Goal: Task Accomplishment & Management: Complete application form

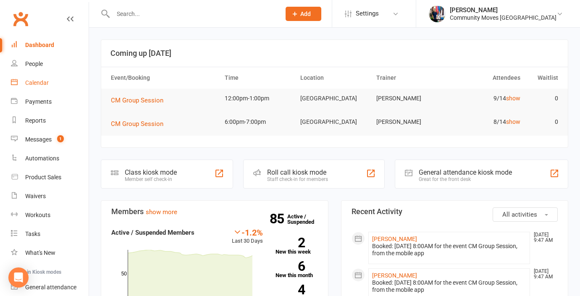
click at [41, 81] on div "Calendar" at bounding box center [37, 82] width 24 height 7
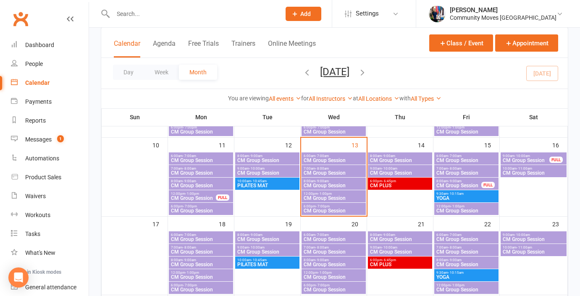
scroll to position [200, 0]
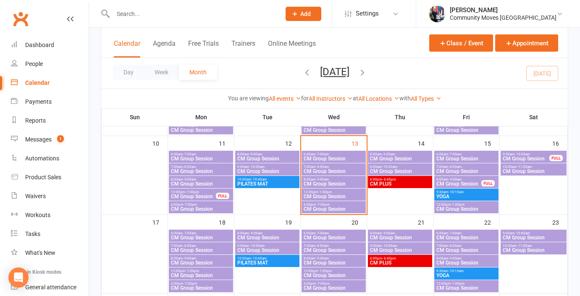
click at [469, 207] on span "CM Group Session" at bounding box center [466, 209] width 61 height 5
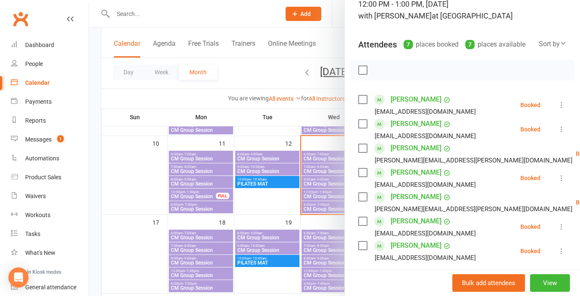
scroll to position [59, 0]
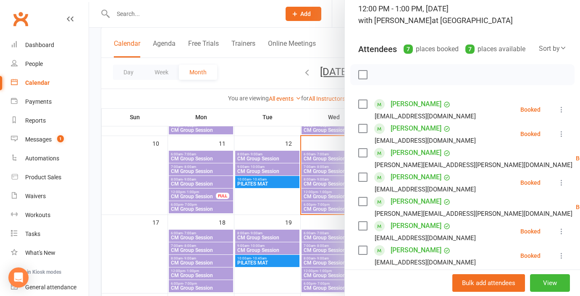
click at [284, 122] on div at bounding box center [334, 148] width 491 height 296
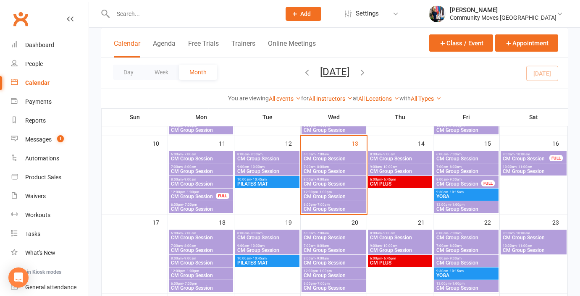
click at [465, 207] on span "CM Group Session" at bounding box center [466, 209] width 61 height 5
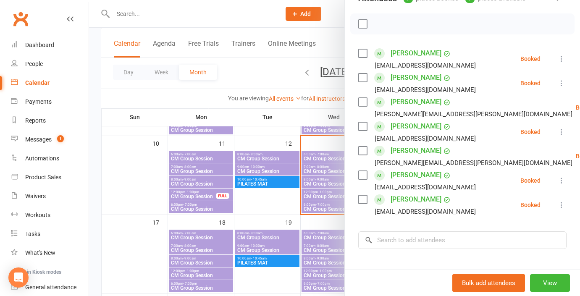
scroll to position [120, 0]
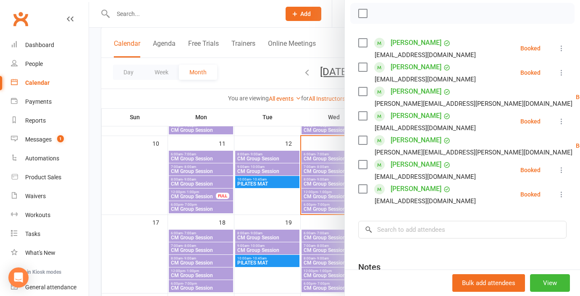
click at [332, 9] on div at bounding box center [334, 148] width 491 height 296
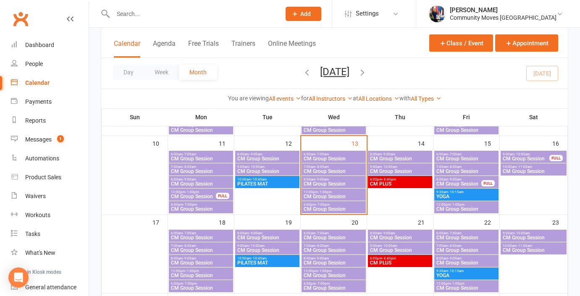
click at [311, 16] on span "Add" at bounding box center [305, 14] width 11 height 7
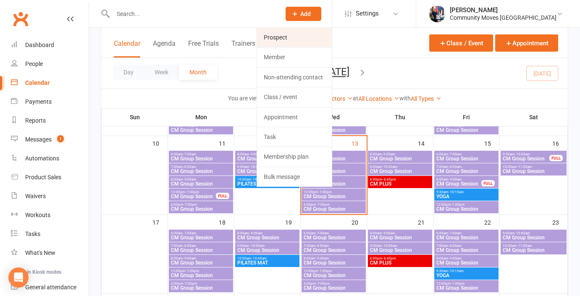
click at [319, 39] on link "Prospect" at bounding box center [294, 37] width 75 height 19
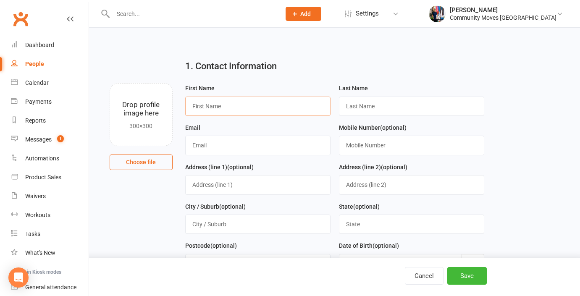
click at [297, 105] on input "text" at bounding box center [257, 106] width 145 height 19
type input "[PERSON_NAME]"
click at [393, 104] on input "text" at bounding box center [411, 106] width 145 height 19
type input "Shailer"
click at [324, 143] on input "text" at bounding box center [257, 145] width 145 height 19
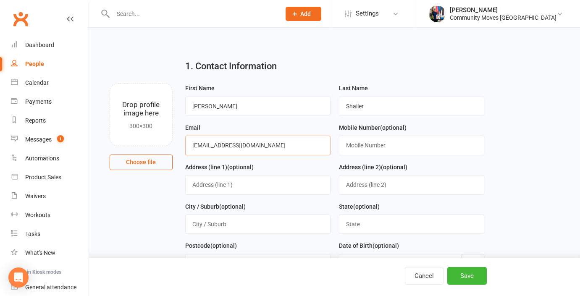
type input "[EMAIL_ADDRESS][DOMAIN_NAME]"
click at [386, 148] on input "text" at bounding box center [411, 145] width 145 height 19
type input "0402421121"
click at [467, 274] on button "Save" at bounding box center [466, 276] width 39 height 18
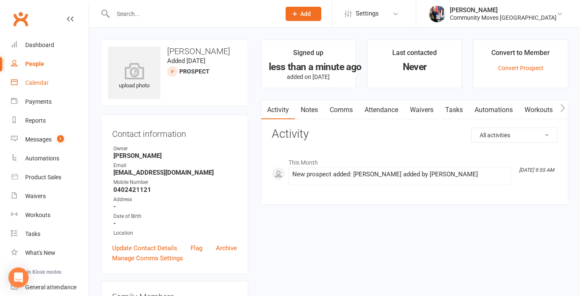
click at [44, 79] on link "Calendar" at bounding box center [50, 83] width 78 height 19
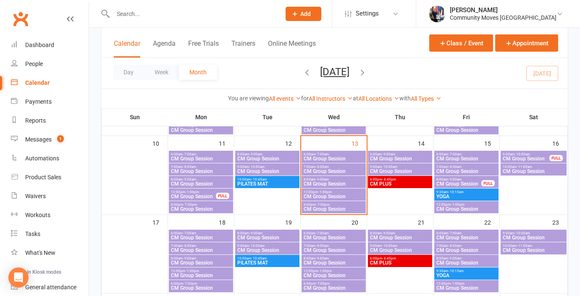
scroll to position [213, 0]
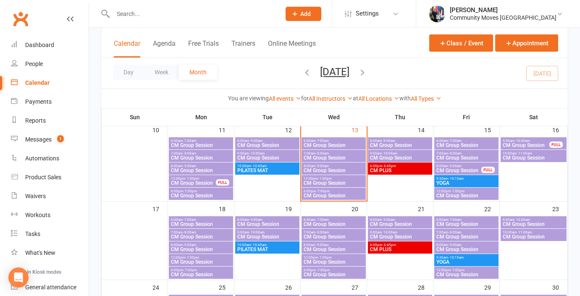
click at [471, 193] on span "CM Group Session" at bounding box center [466, 195] width 61 height 5
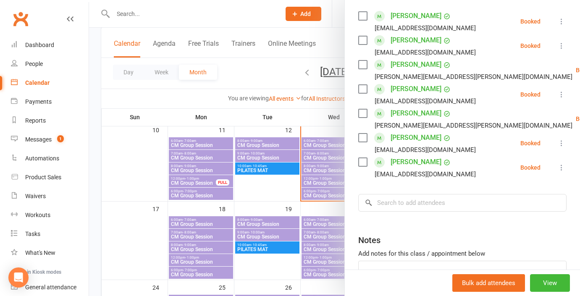
scroll to position [169, 0]
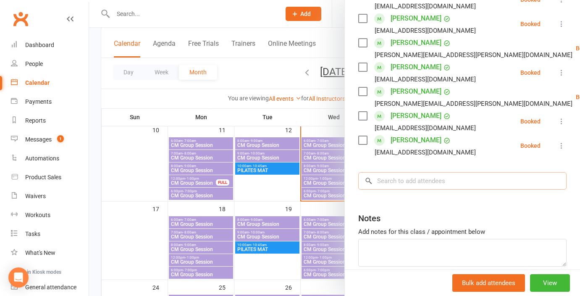
click at [421, 176] on input "search" at bounding box center [462, 181] width 208 height 18
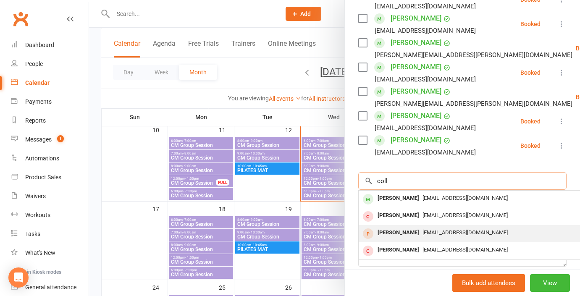
type input "coll"
click at [414, 231] on div "[PERSON_NAME]" at bounding box center [398, 233] width 48 height 12
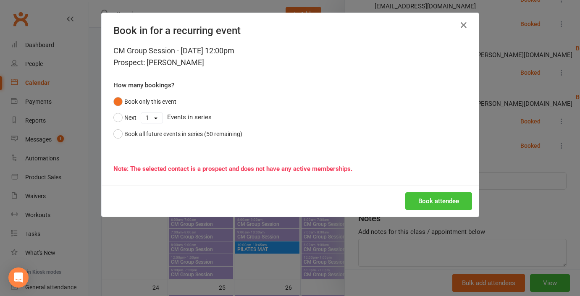
click at [423, 206] on button "Book attendee" at bounding box center [438, 201] width 67 height 18
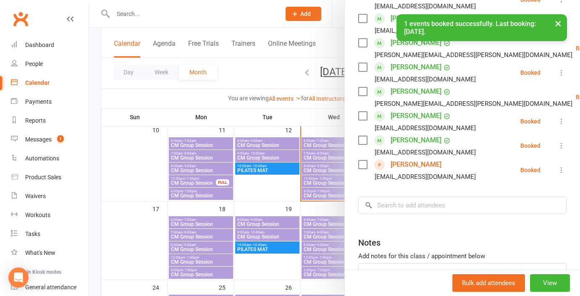
click at [561, 167] on icon at bounding box center [561, 170] width 8 height 8
click at [432, 165] on link "[PERSON_NAME]" at bounding box center [416, 164] width 51 height 13
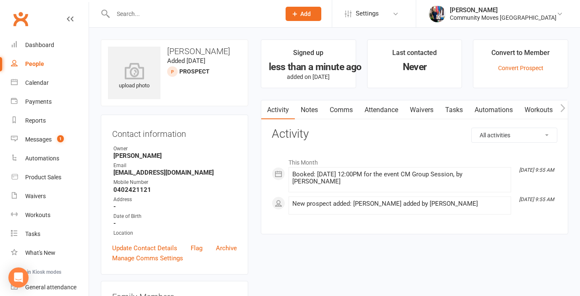
click at [313, 106] on link "Notes" at bounding box center [309, 109] width 29 height 19
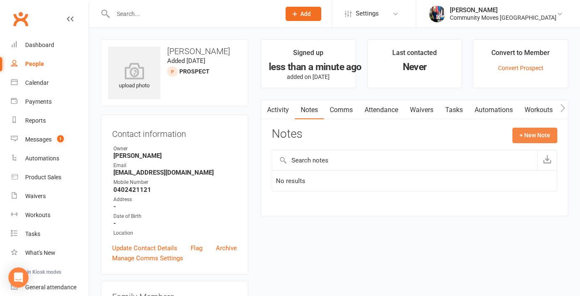
click at [536, 137] on button "+ New Note" at bounding box center [534, 135] width 45 height 15
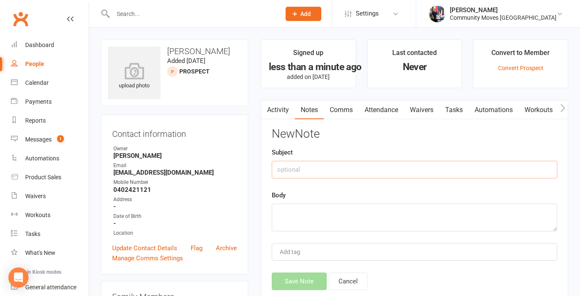
click at [341, 168] on input "text" at bounding box center [415, 170] width 286 height 18
type input "Shoulder Issue"
click at [310, 212] on textarea at bounding box center [415, 218] width 286 height 28
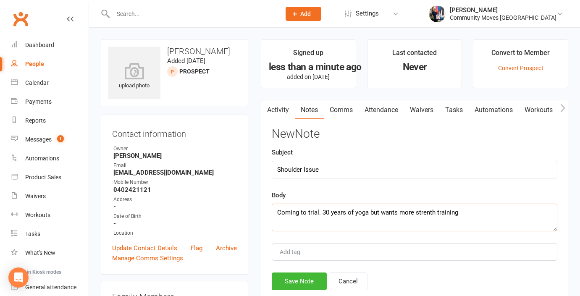
click at [428, 213] on textarea "Coming to trial. 30 years of yoga but wants more strenth training" at bounding box center [415, 218] width 286 height 28
click at [463, 212] on textarea "Coming to trial. 30 years of yoga but wants more strength training" at bounding box center [415, 218] width 286 height 28
click at [469, 208] on textarea "Coming to trial. 30 years of yoga but wants more strength training" at bounding box center [415, 218] width 286 height 28
type textarea "Coming to trial. 30 years of yoga but wants more strength training. Has a tear …"
click at [310, 281] on button "Save Note" at bounding box center [299, 282] width 55 height 18
